Goal: Task Accomplishment & Management: Manage account settings

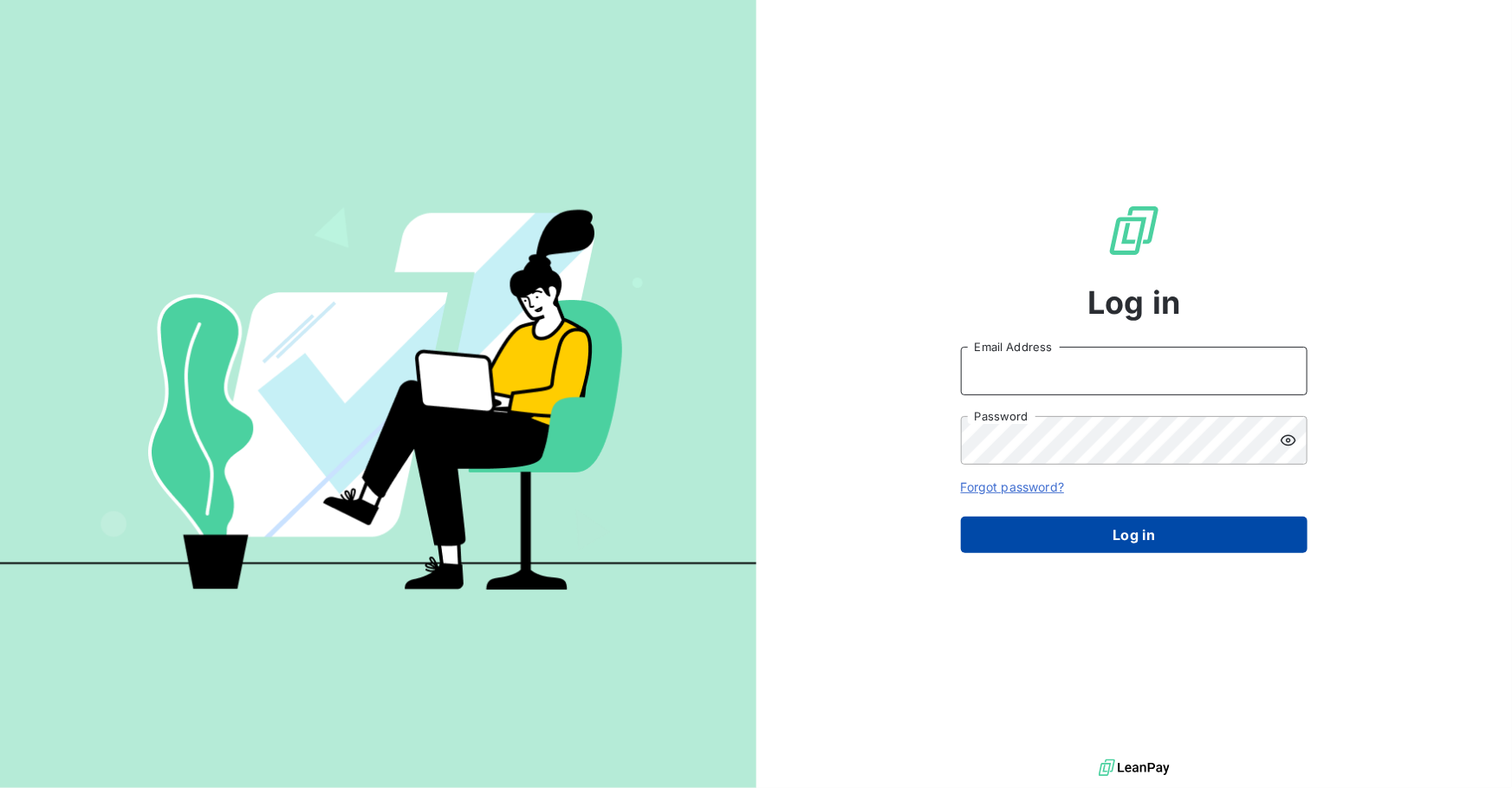
type input "[EMAIL_ADDRESS][DOMAIN_NAME]"
click at [1138, 532] on button "Log in" at bounding box center [1134, 535] width 346 height 37
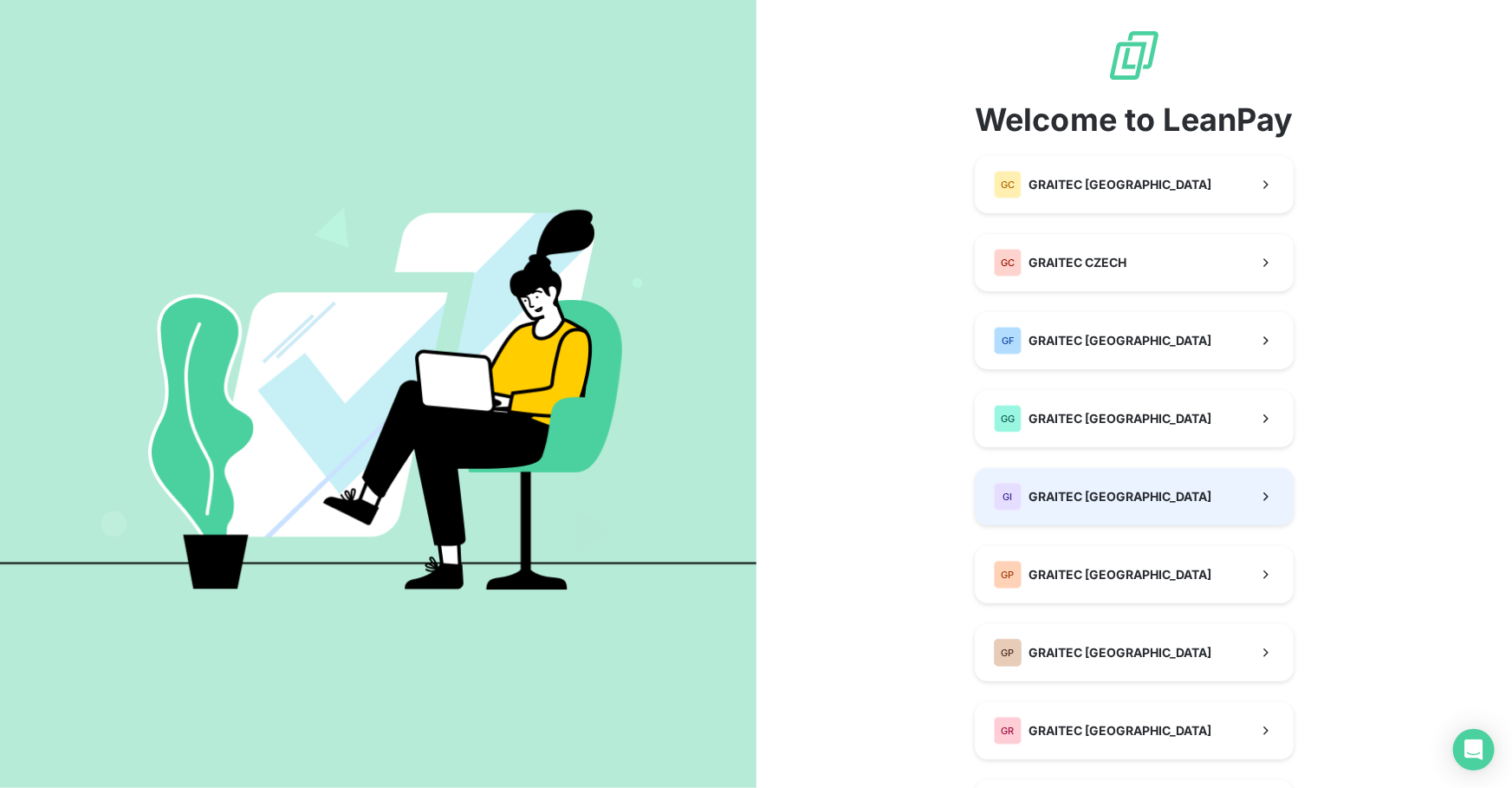
scroll to position [420, 0]
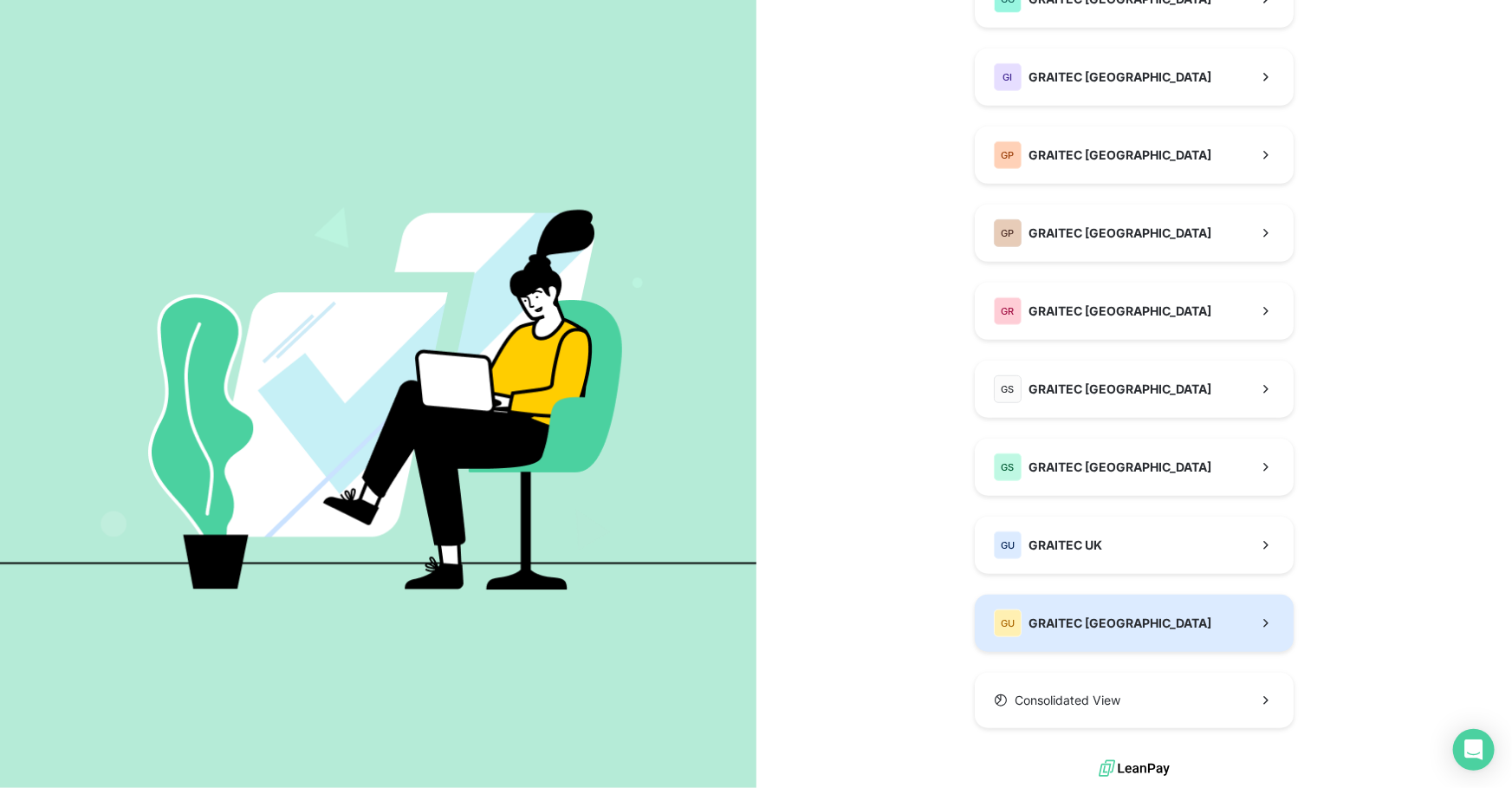
click at [1057, 609] on div "GU GRAITEC [GEOGRAPHIC_DATA]" at bounding box center [1102, 623] width 218 height 28
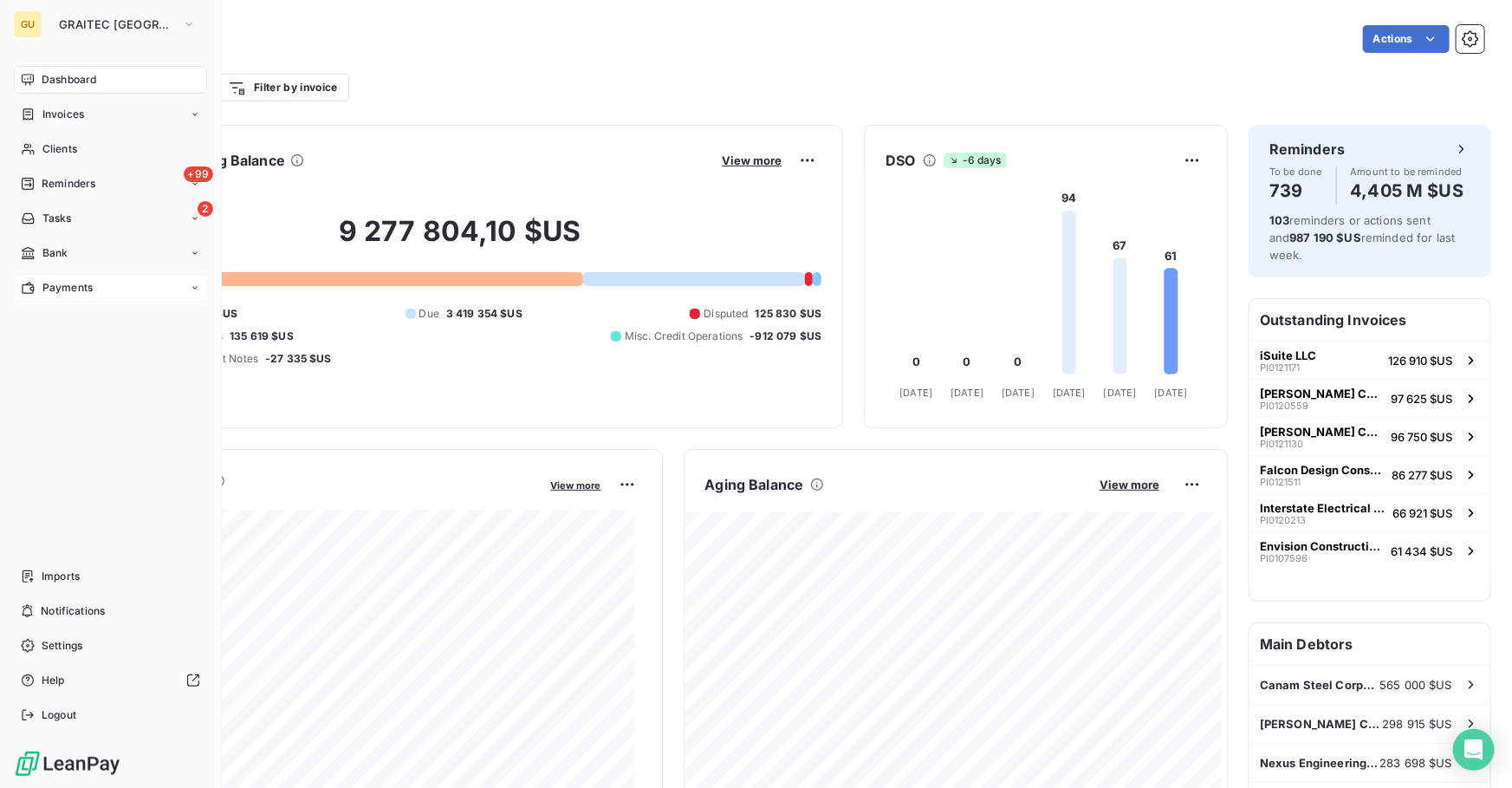
click at [57, 293] on span "Payments" at bounding box center [67, 287] width 51 height 16
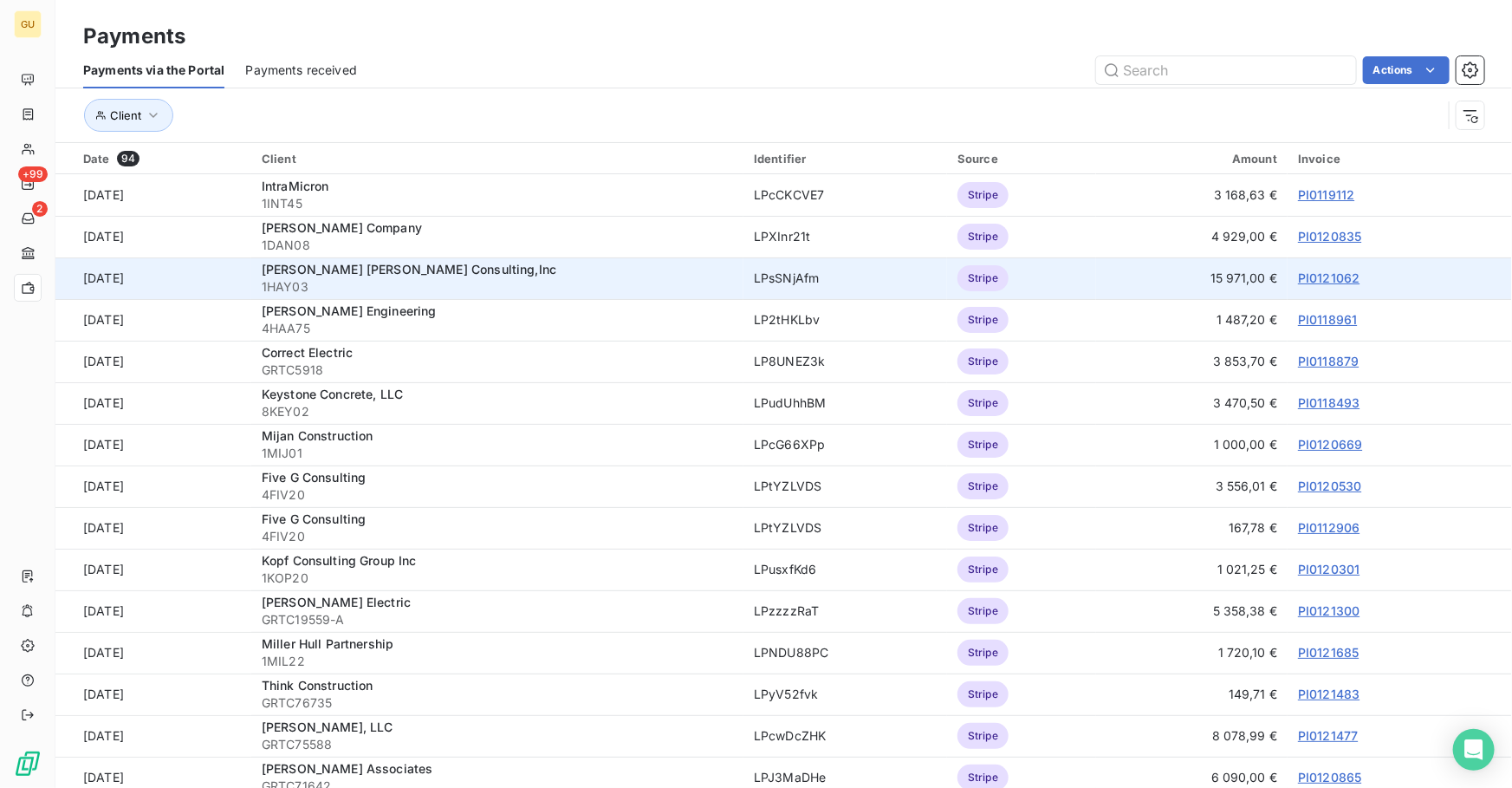
click at [1309, 276] on link "PI0121062" at bounding box center [1328, 277] width 62 height 15
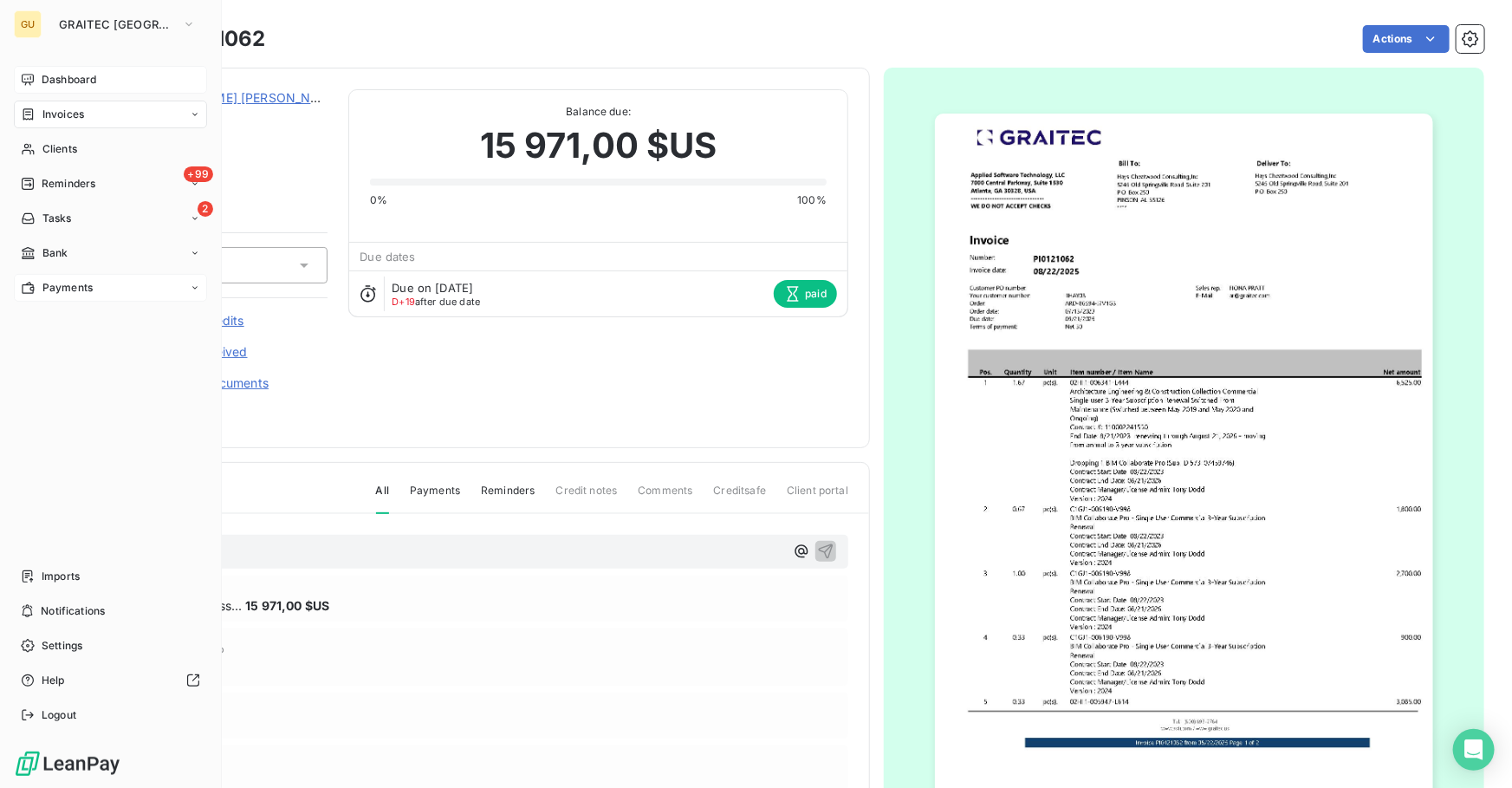
click at [63, 83] on span "Dashboard" at bounding box center [68, 79] width 54 height 16
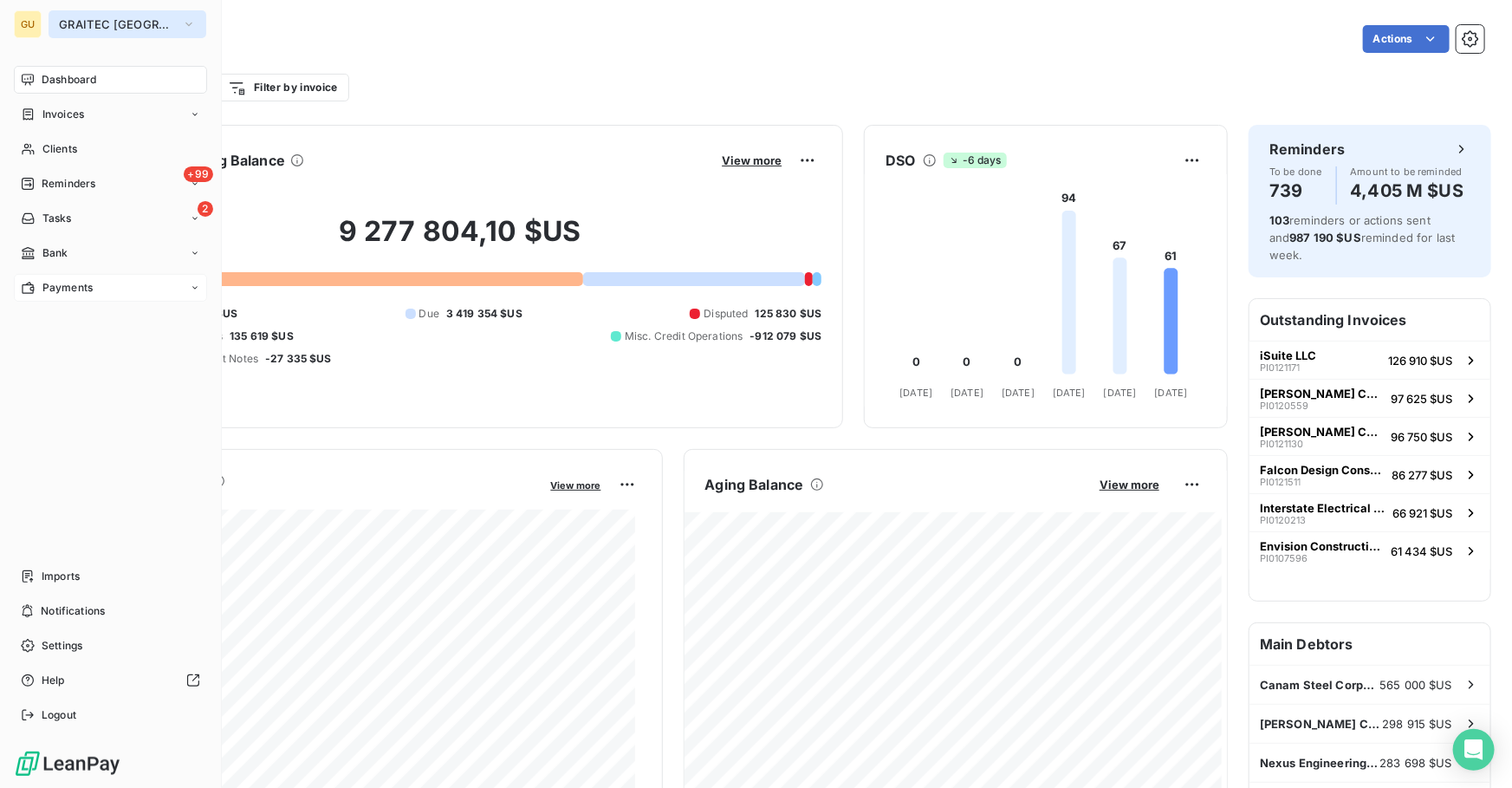
click at [73, 23] on span "GRAITEC [GEOGRAPHIC_DATA]" at bounding box center [117, 24] width 116 height 14
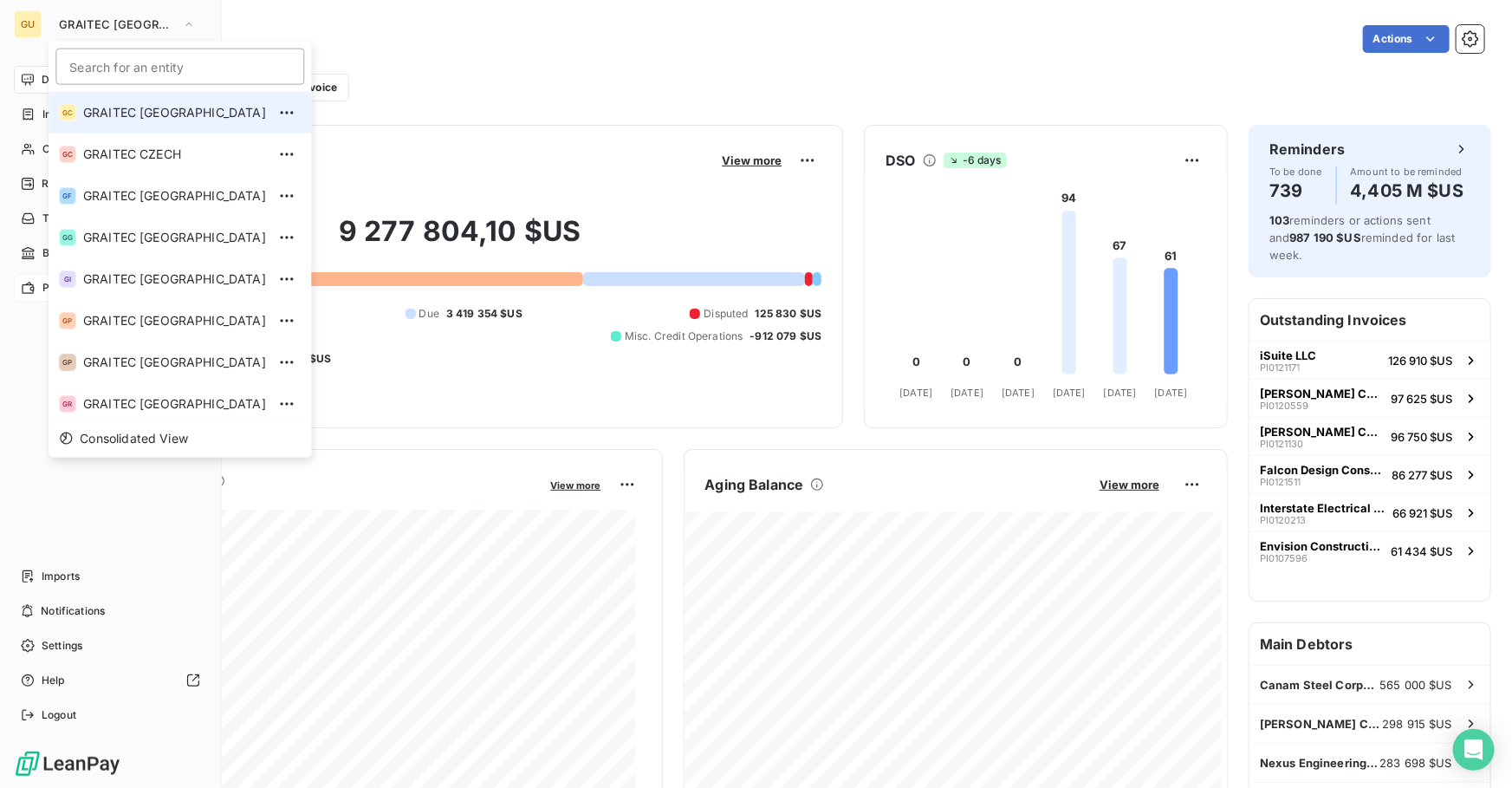
click at [144, 114] on span "GRAITEC [GEOGRAPHIC_DATA]" at bounding box center [175, 112] width 183 height 17
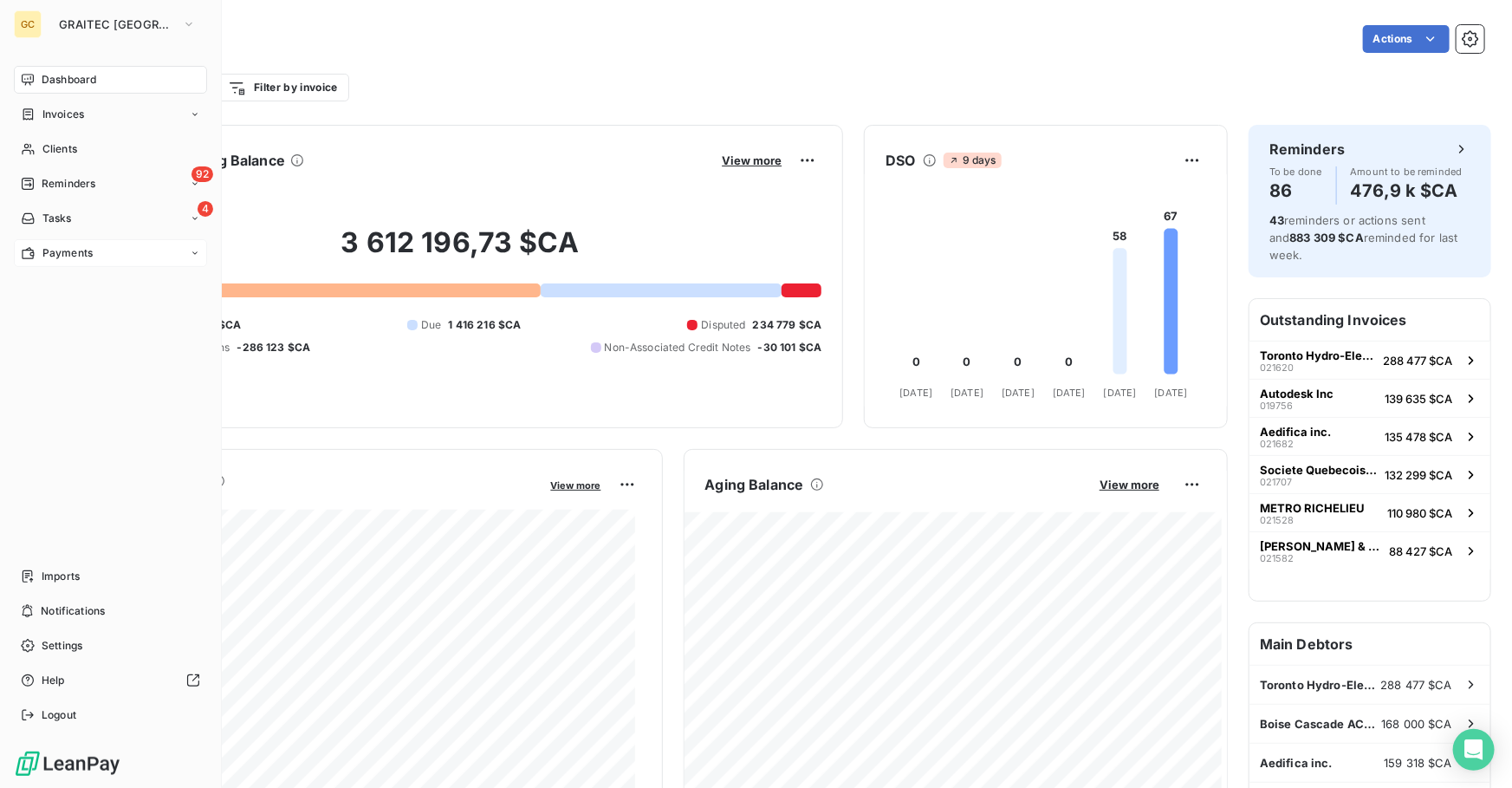
click at [76, 256] on span "Payments" at bounding box center [67, 253] width 51 height 16
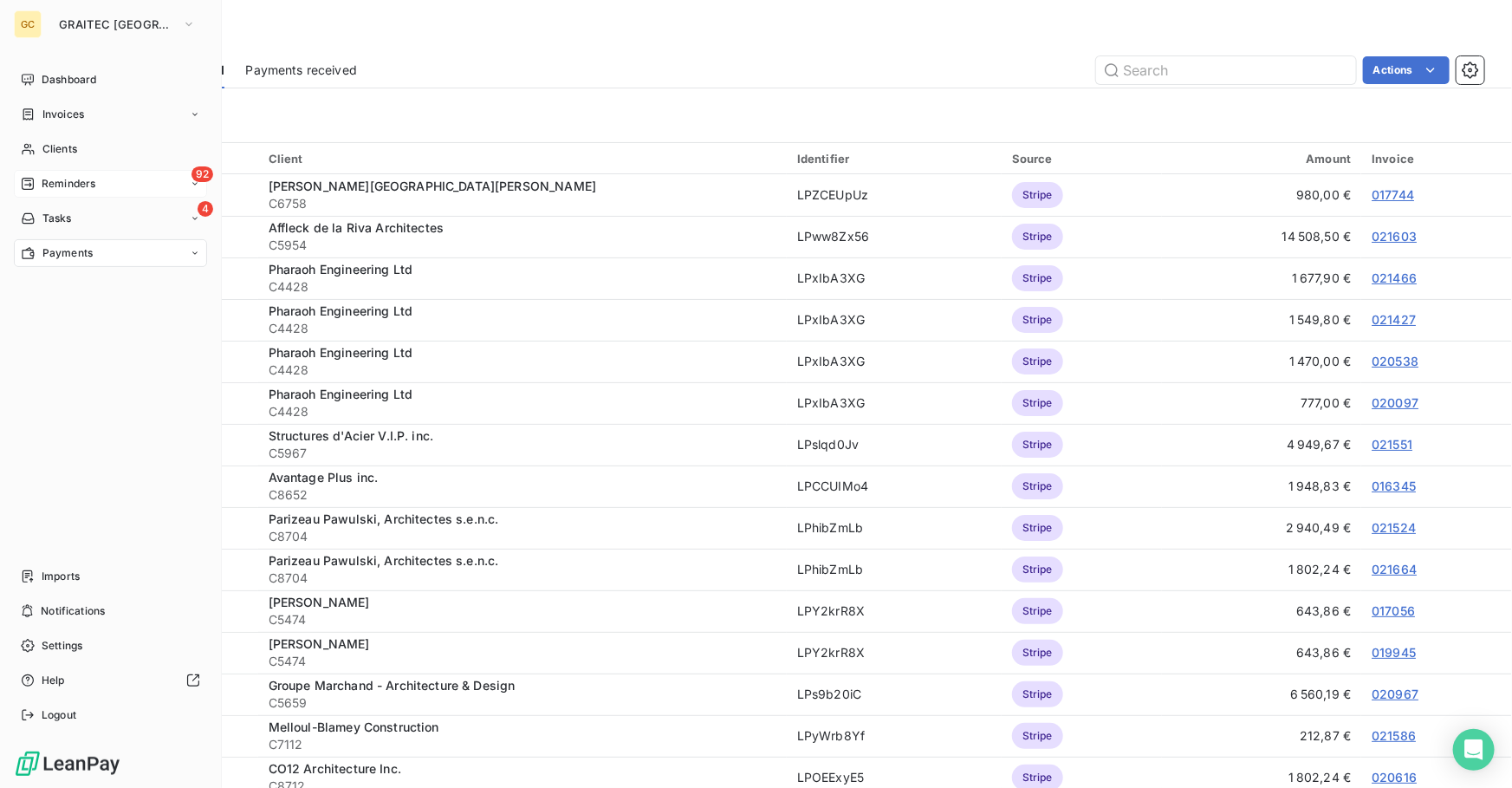
click at [64, 179] on span "Reminders" at bounding box center [68, 184] width 53 height 16
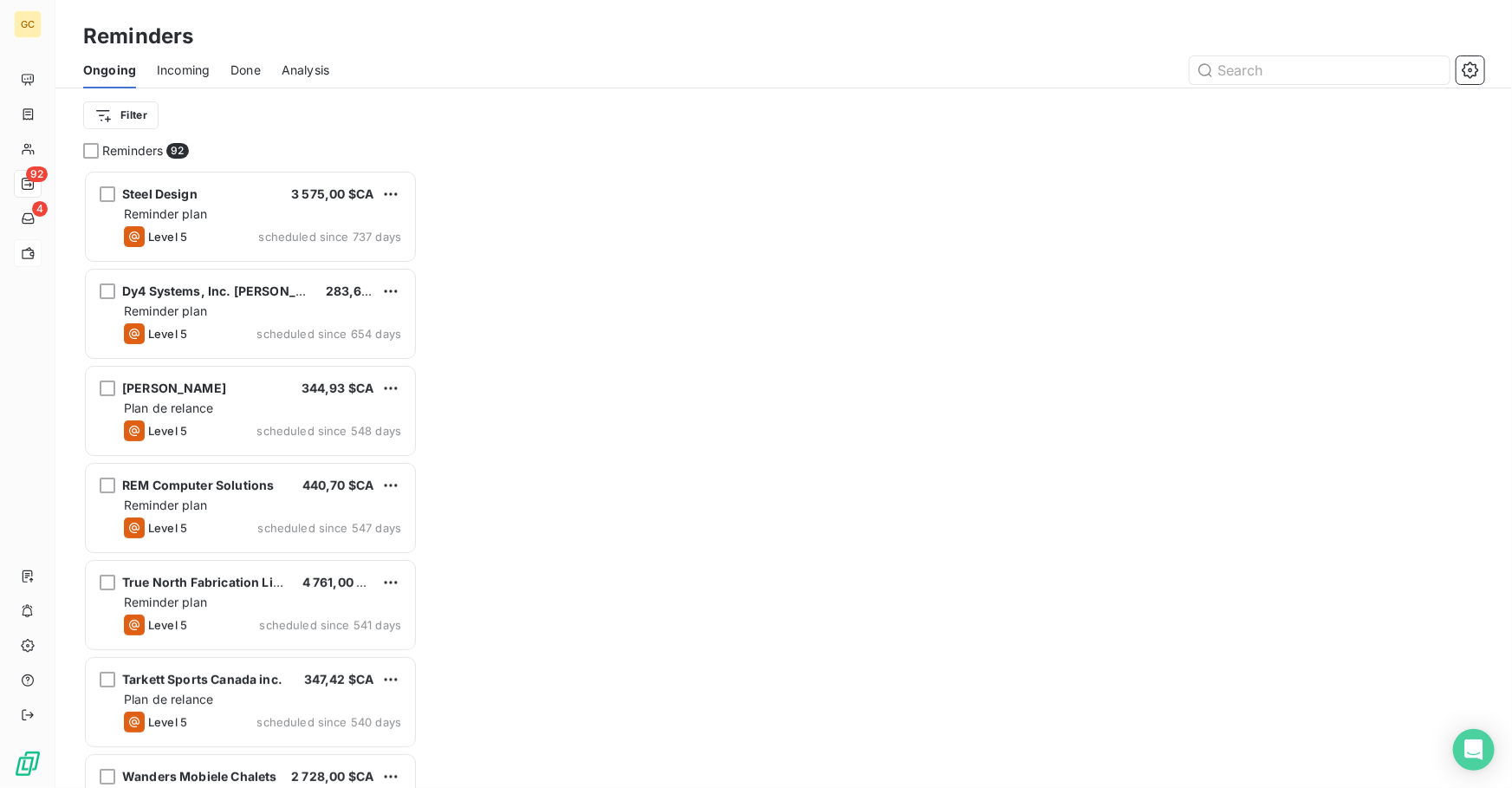
scroll to position [606, 322]
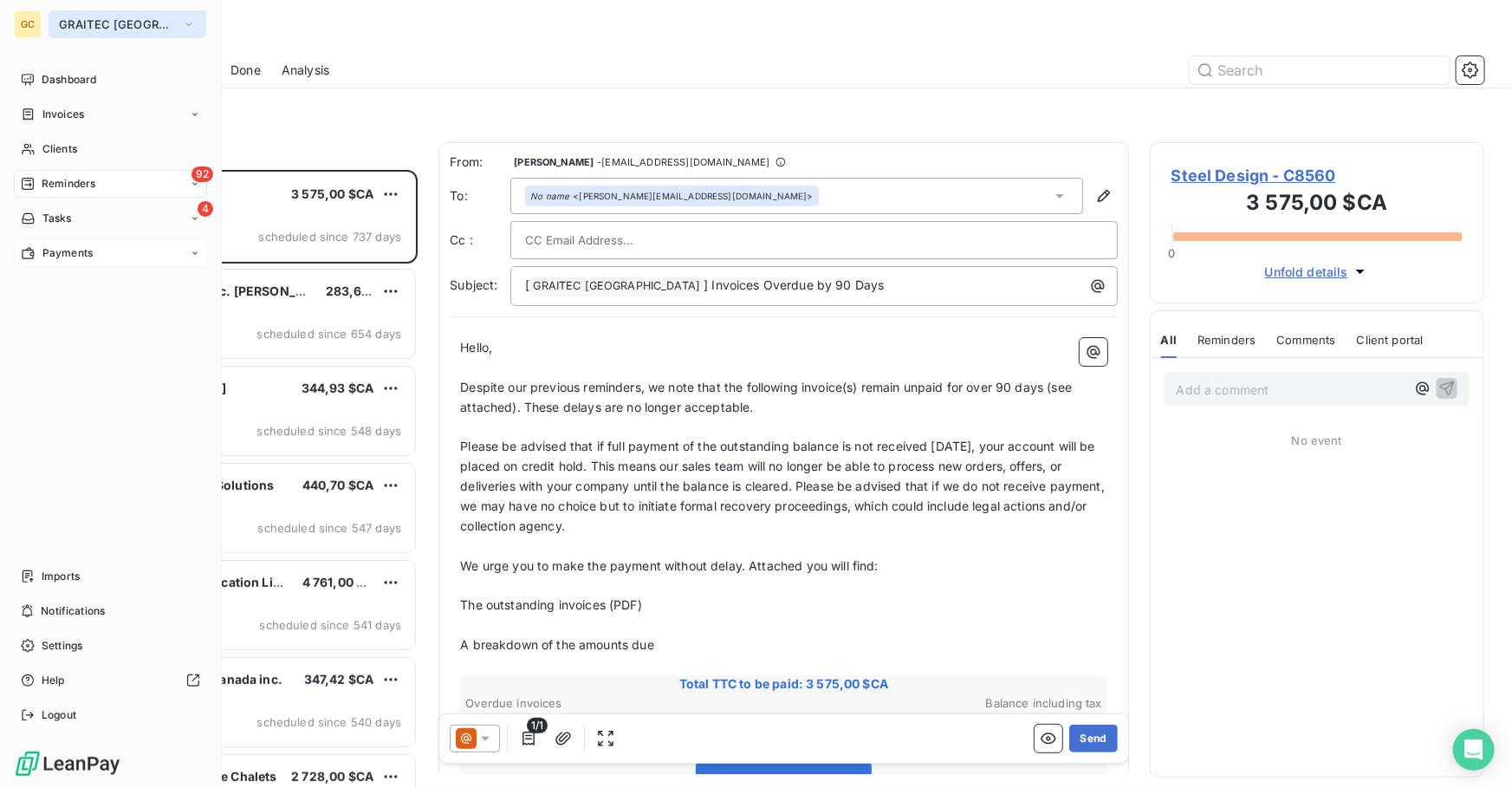
click at [83, 23] on span "GRAITEC [GEOGRAPHIC_DATA]" at bounding box center [117, 24] width 116 height 14
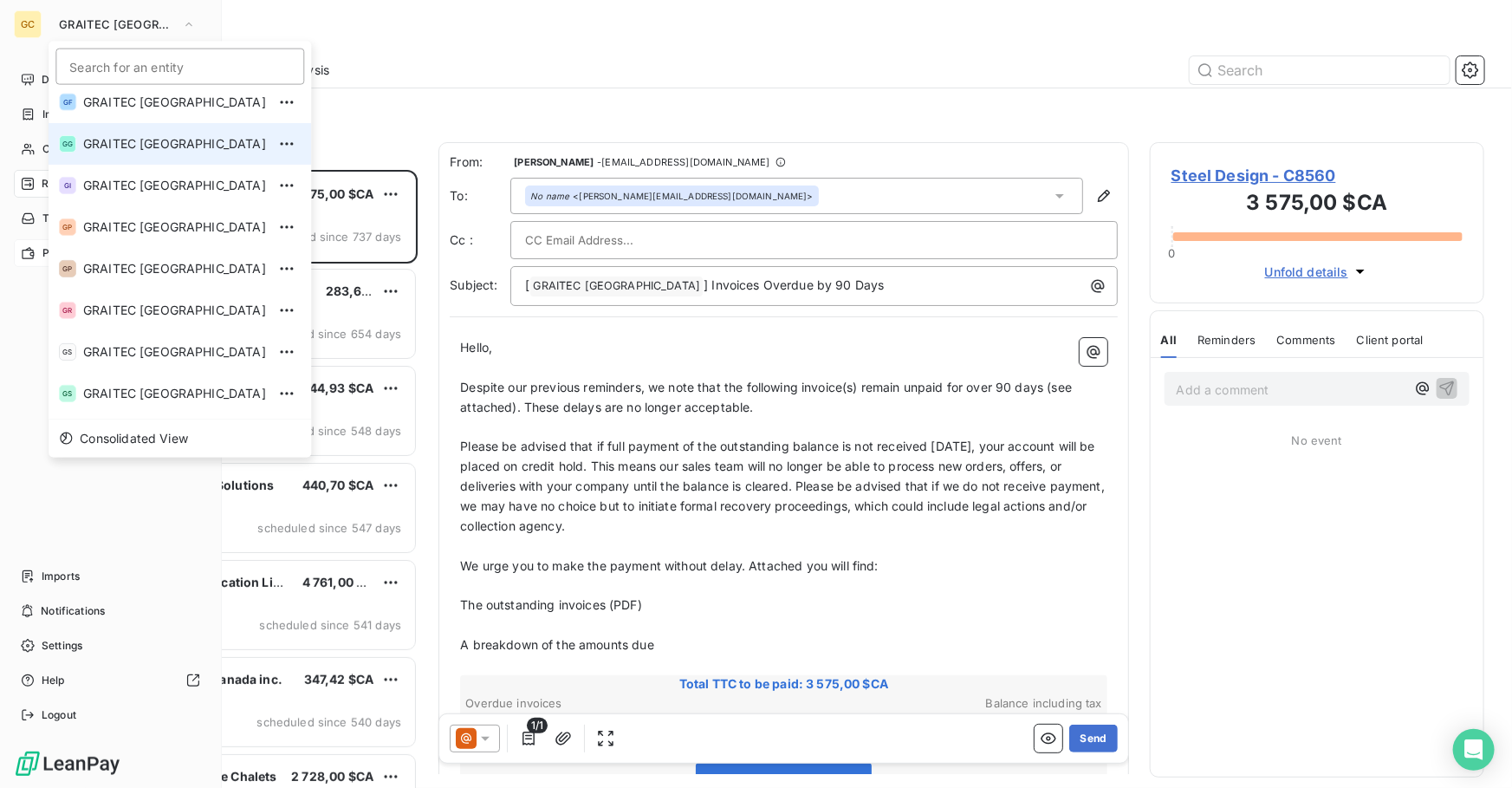
scroll to position [172, 0]
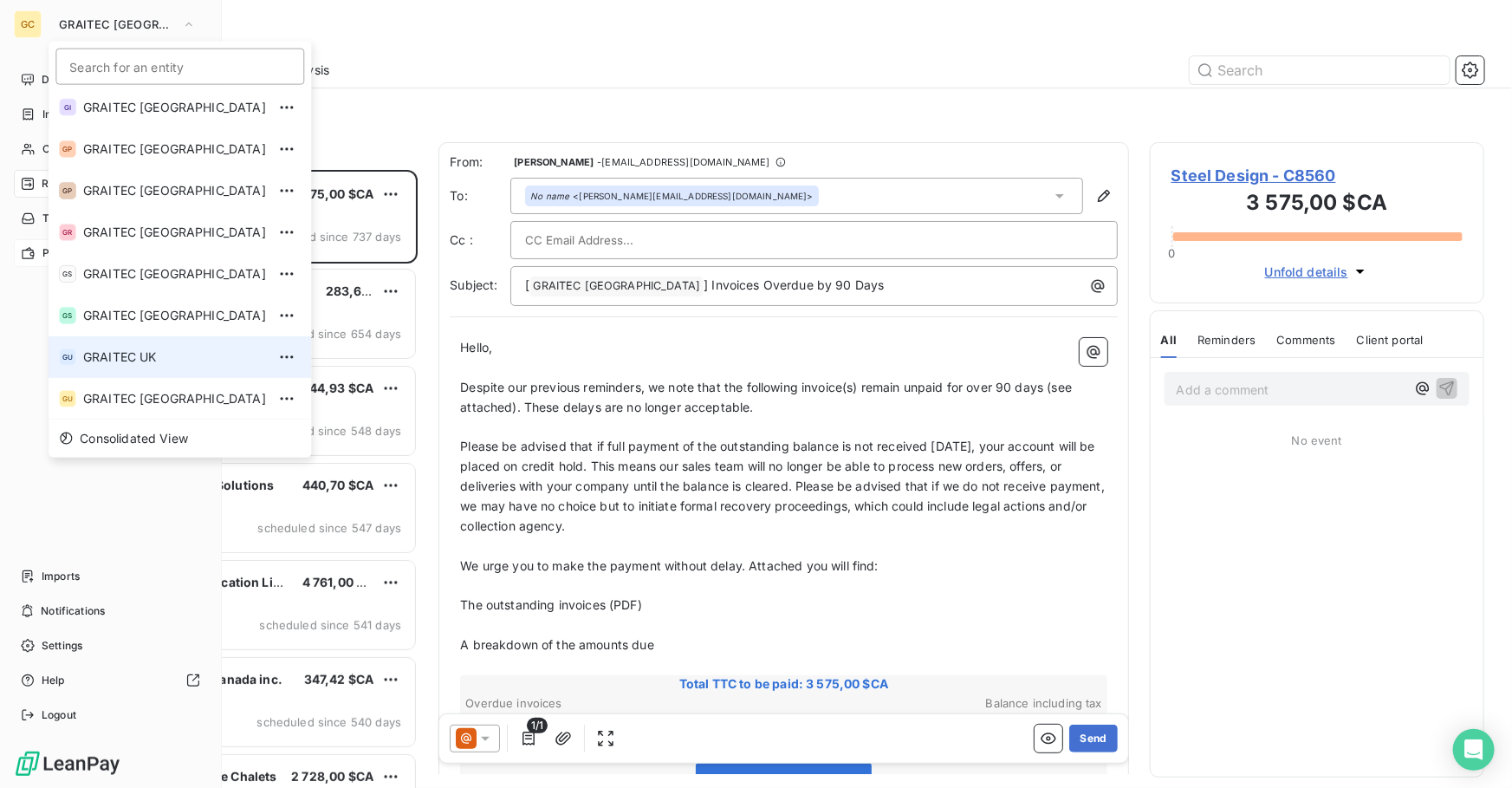
click at [113, 367] on li "GU GRAITEC [GEOGRAPHIC_DATA]" at bounding box center [180, 356] width 263 height 41
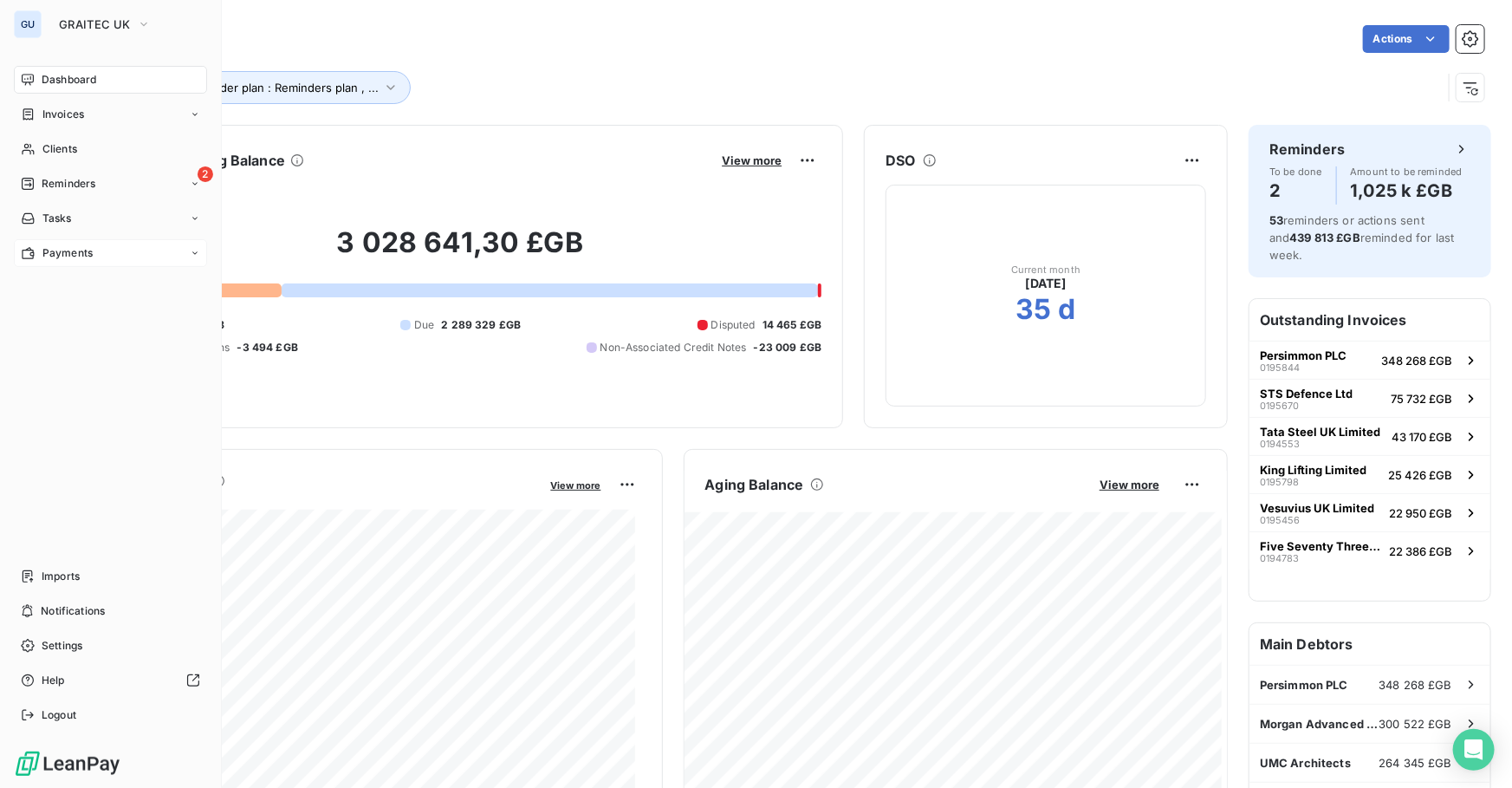
click at [56, 251] on span "Payments" at bounding box center [67, 253] width 51 height 16
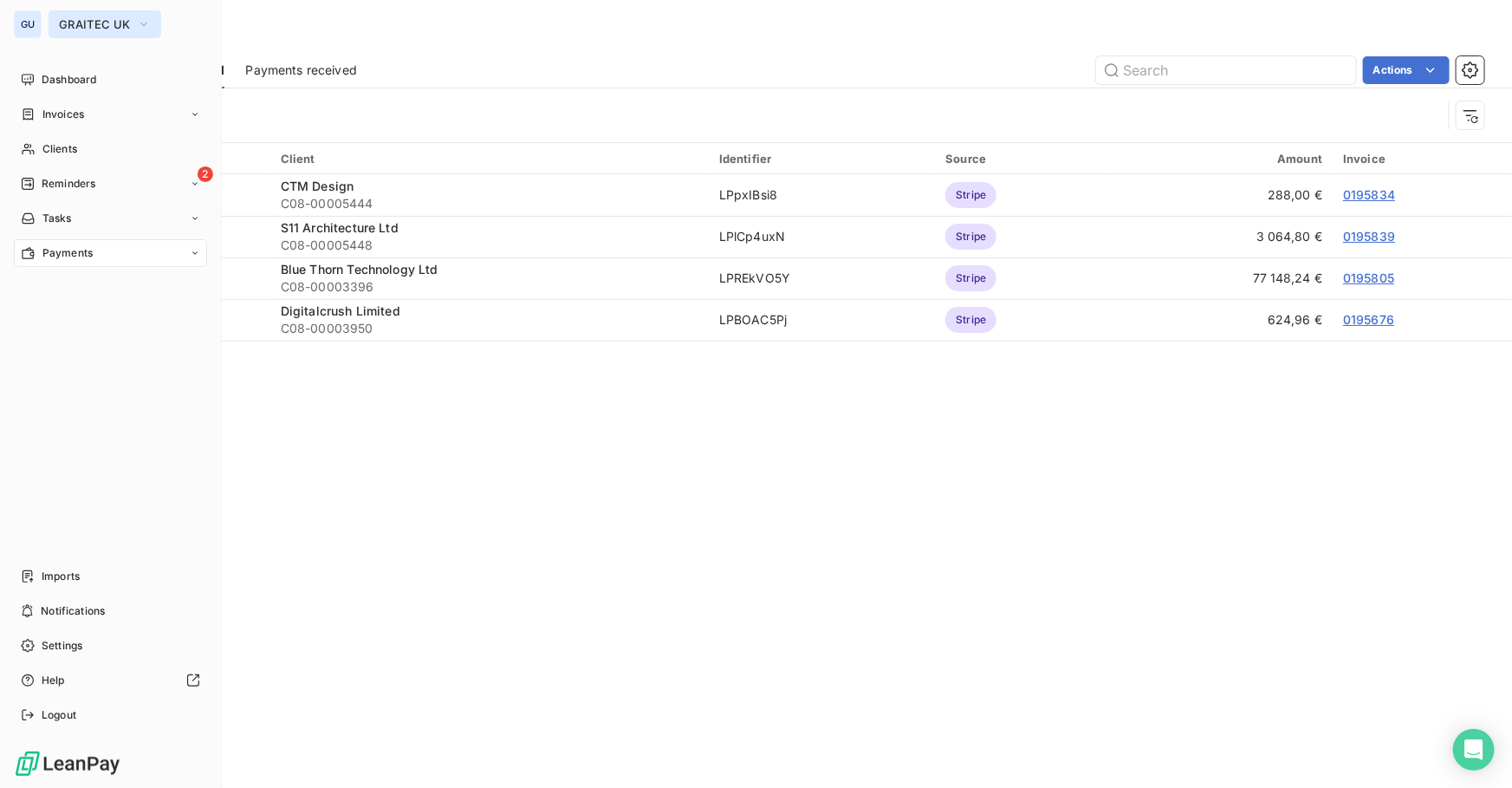
click at [88, 15] on button "GRAITEC UK" at bounding box center [105, 24] width 113 height 28
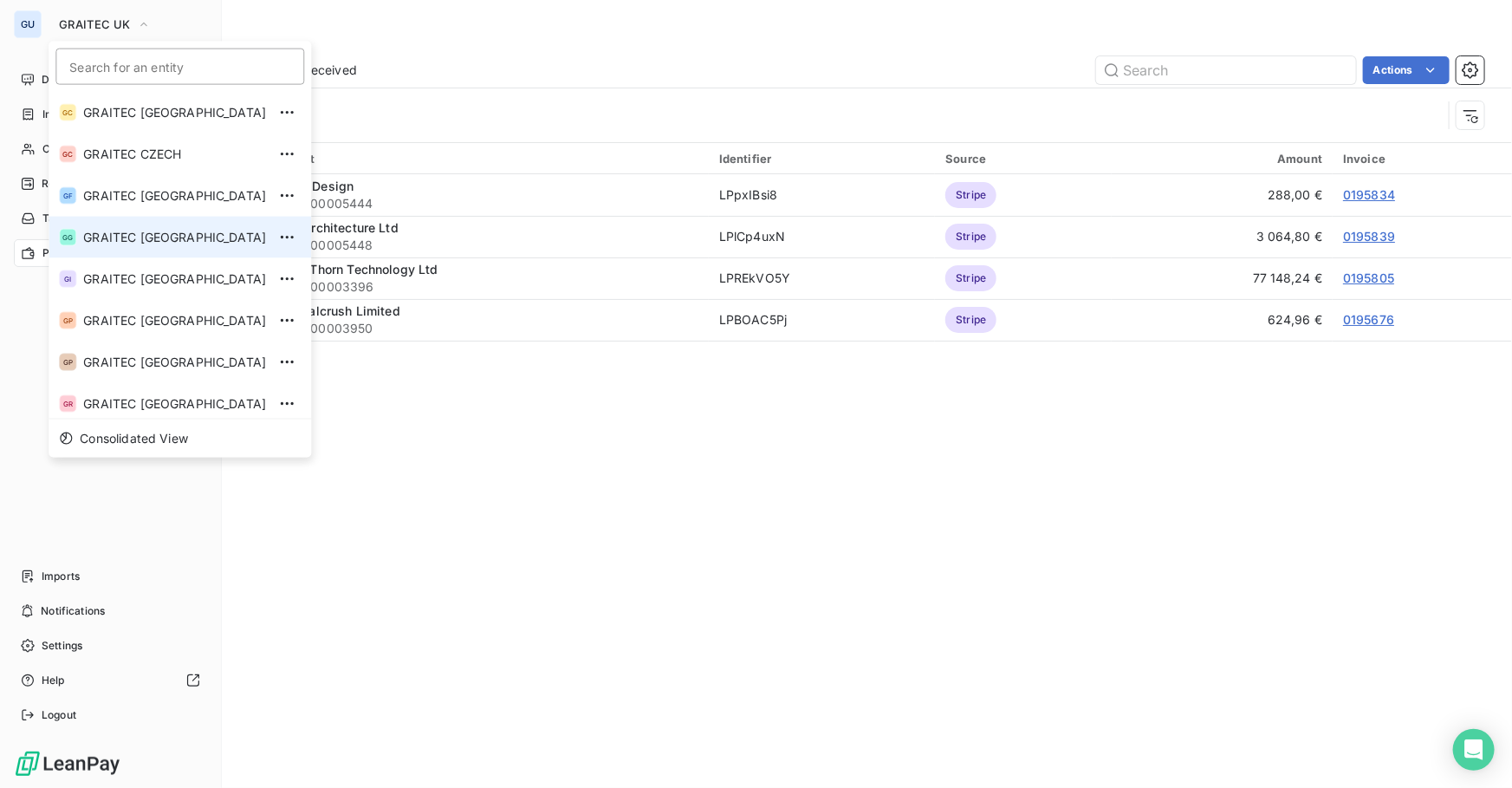
click at [125, 242] on span "GRAITEC [GEOGRAPHIC_DATA]" at bounding box center [175, 237] width 183 height 17
